Goal: Transaction & Acquisition: Book appointment/travel/reservation

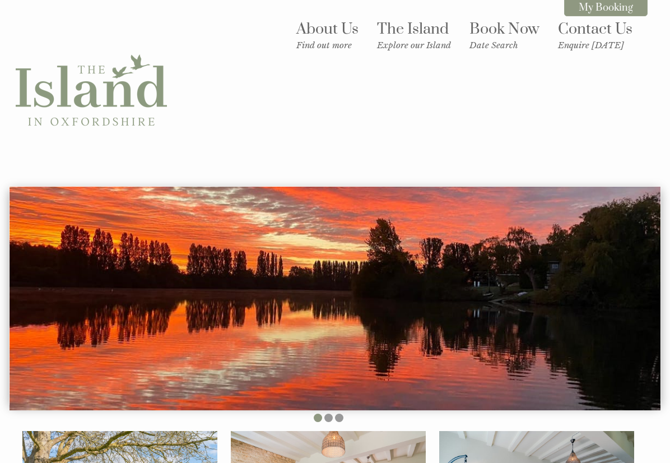
click at [485, 39] on link "Book Now Date Search" at bounding box center [504, 35] width 70 height 31
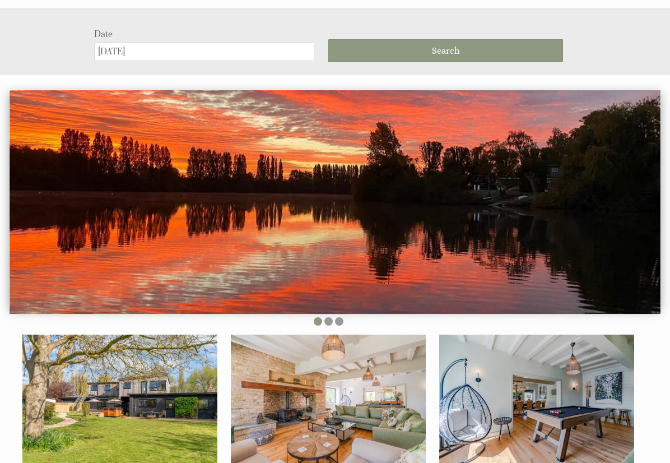
scroll to position [181, 0]
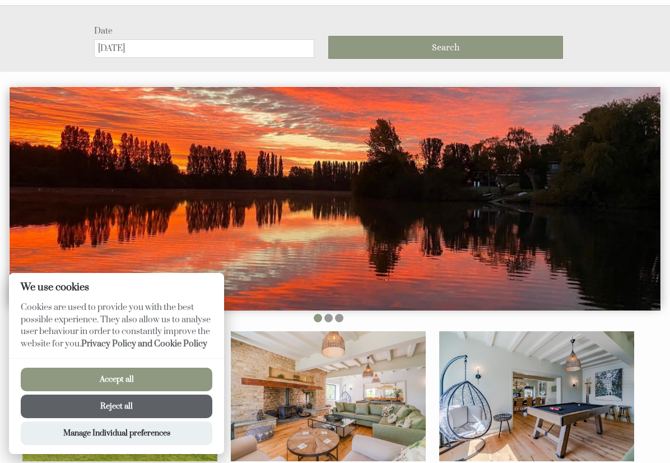
click at [197, 368] on button "Accept all" at bounding box center [117, 379] width 192 height 24
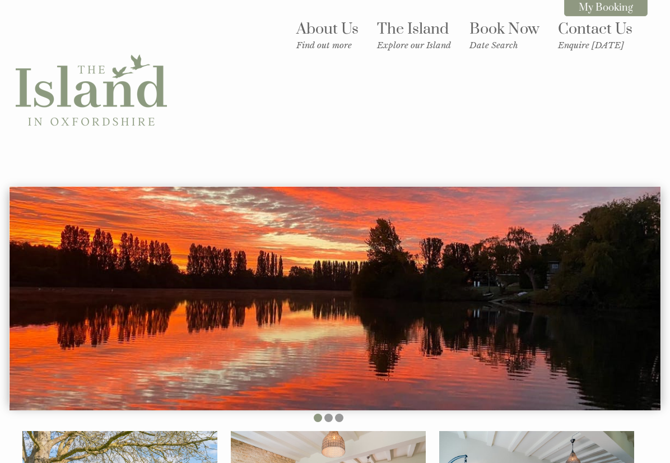
click at [510, 27] on link "Book Now Date Search" at bounding box center [504, 35] width 70 height 31
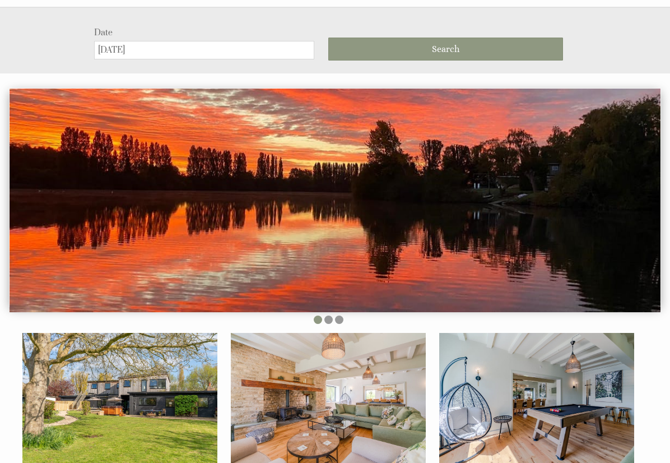
scroll to position [181, 0]
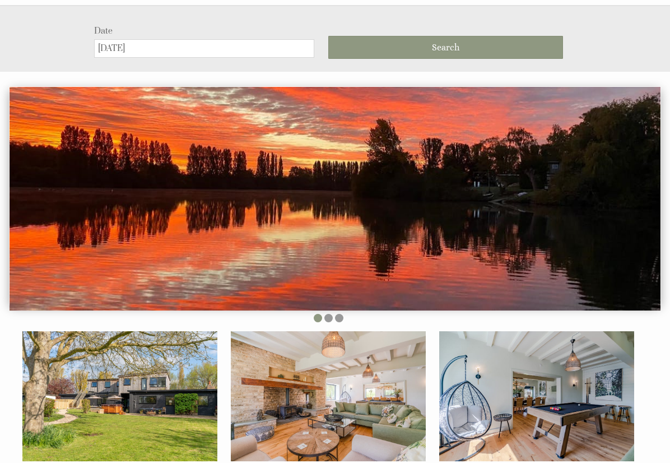
click at [255, 43] on input "[DATE]" at bounding box center [204, 48] width 220 height 18
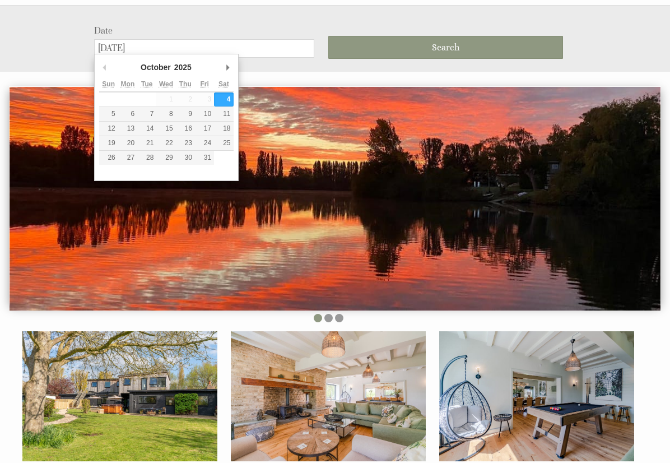
scroll to position [180, 0]
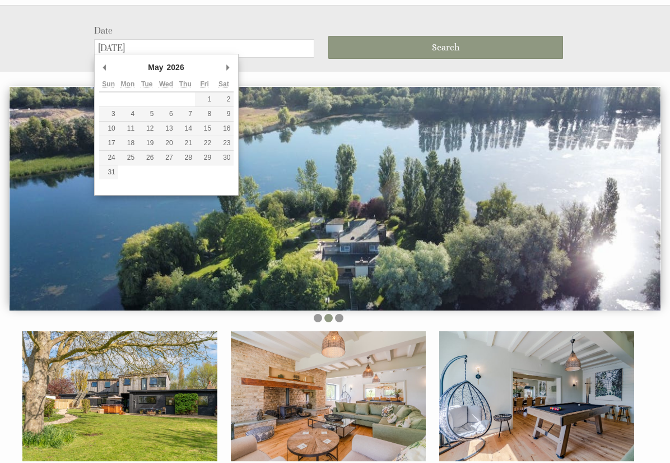
type input "[DATE]"
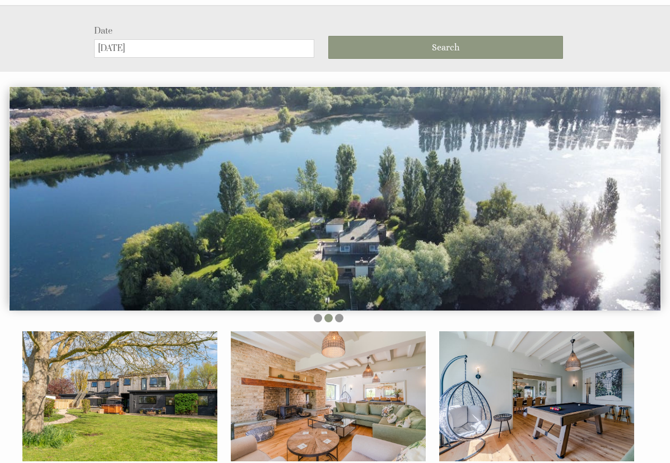
click at [456, 43] on span "Search" at bounding box center [445, 48] width 27 height 11
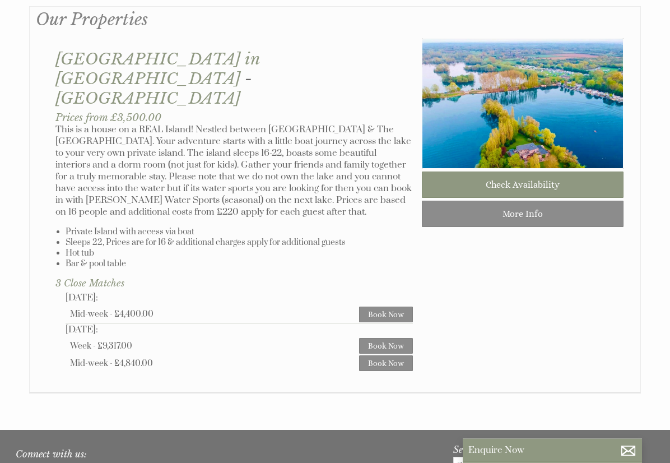
scroll to position [598, 0]
click at [380, 355] on link "Book Now" at bounding box center [386, 363] width 54 height 16
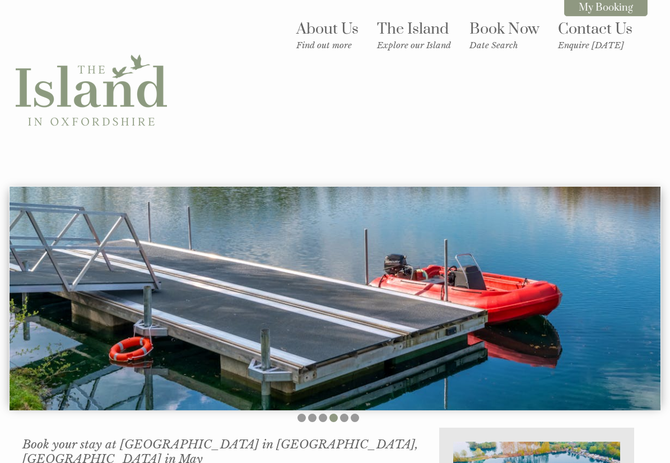
click at [479, 34] on link "Book Now Date Search" at bounding box center [504, 35] width 70 height 31
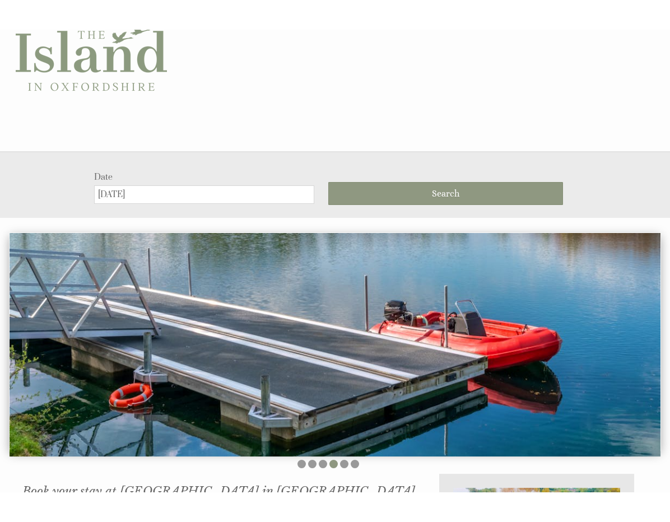
scroll to position [59, 0]
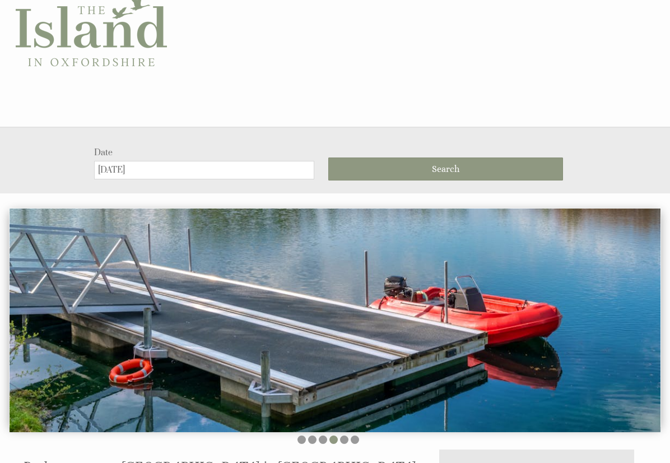
click at [98, 167] on input "[DATE]" at bounding box center [204, 170] width 220 height 18
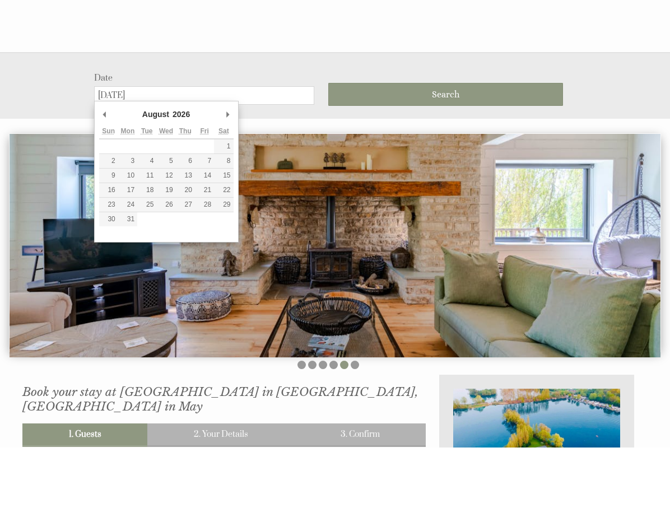
type input "[DATE]"
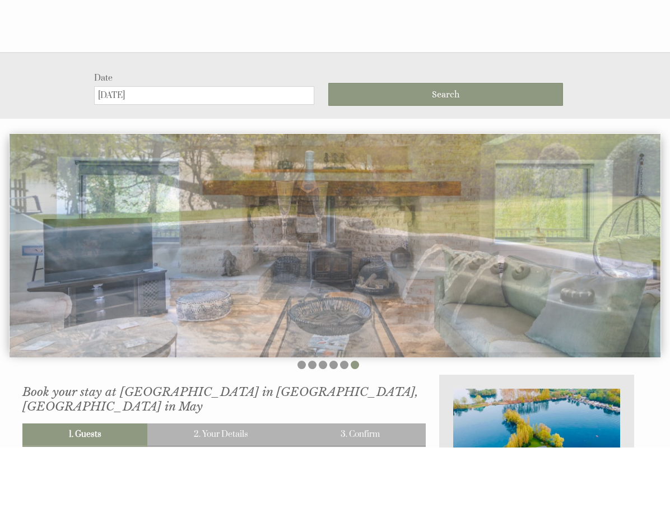
scroll to position [134, 0]
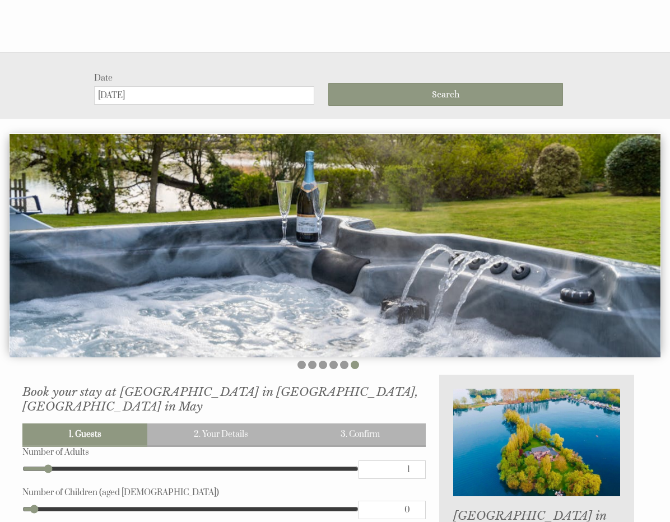
click at [359, 92] on button "Search" at bounding box center [445, 94] width 235 height 23
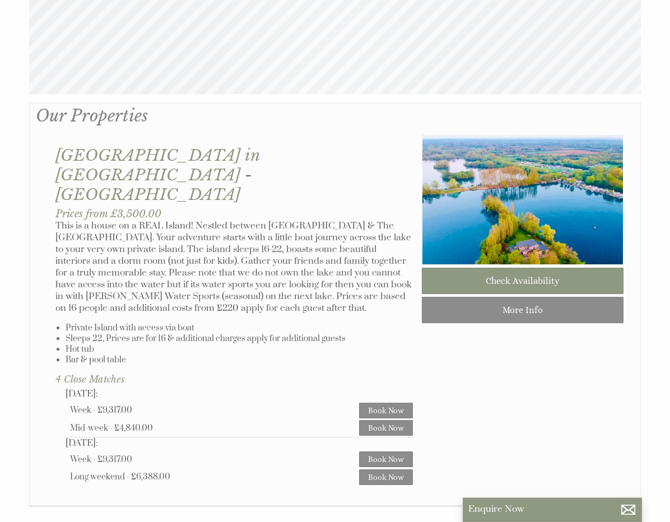
scroll to position [654, 0]
